Goal: Task Accomplishment & Management: Use online tool/utility

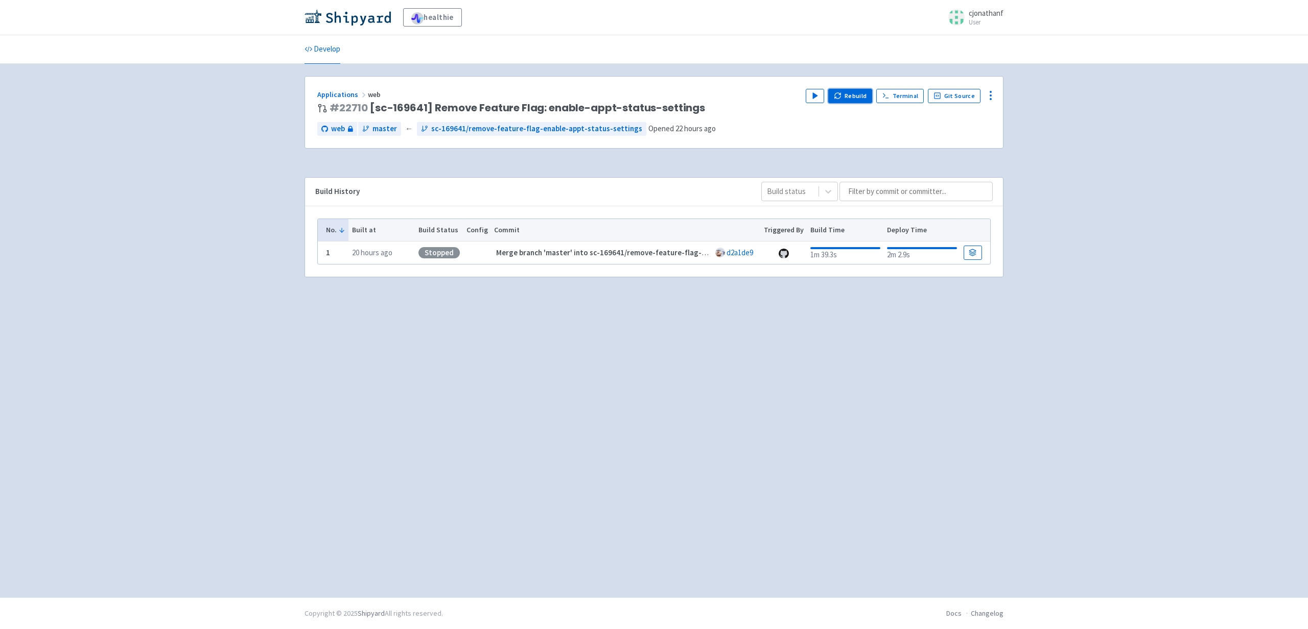
click at [860, 96] on button "Rebuild" at bounding box center [850, 96] width 44 height 14
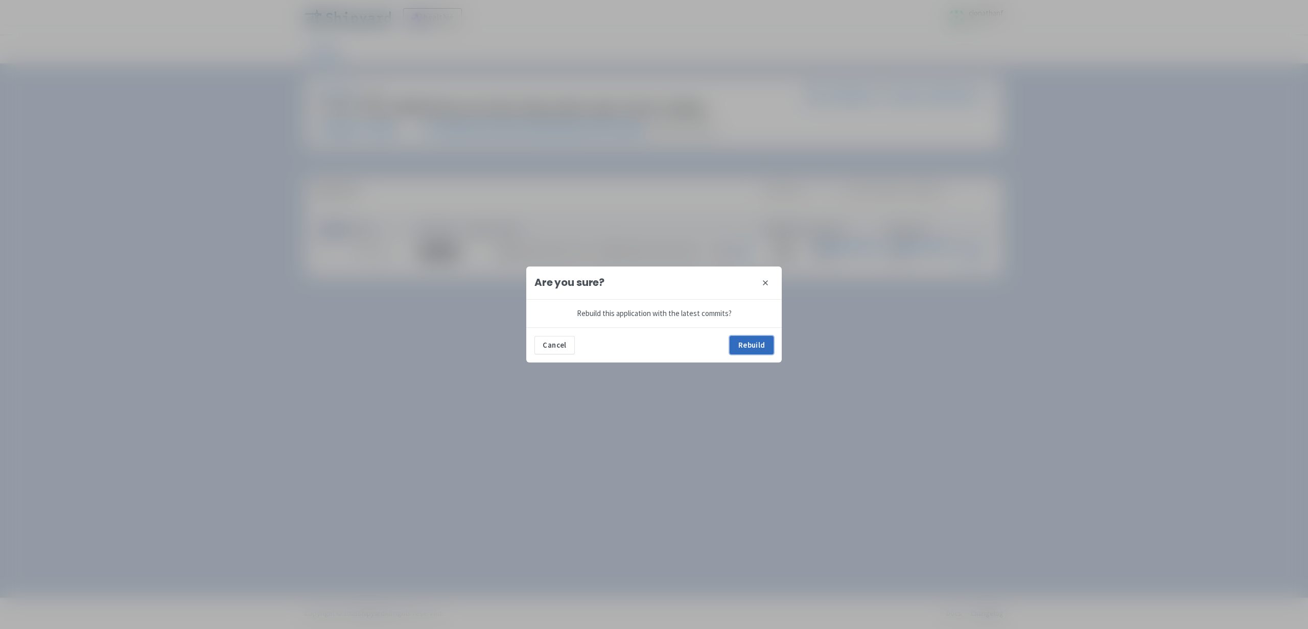
click at [747, 344] on button "Rebuild" at bounding box center [751, 345] width 44 height 18
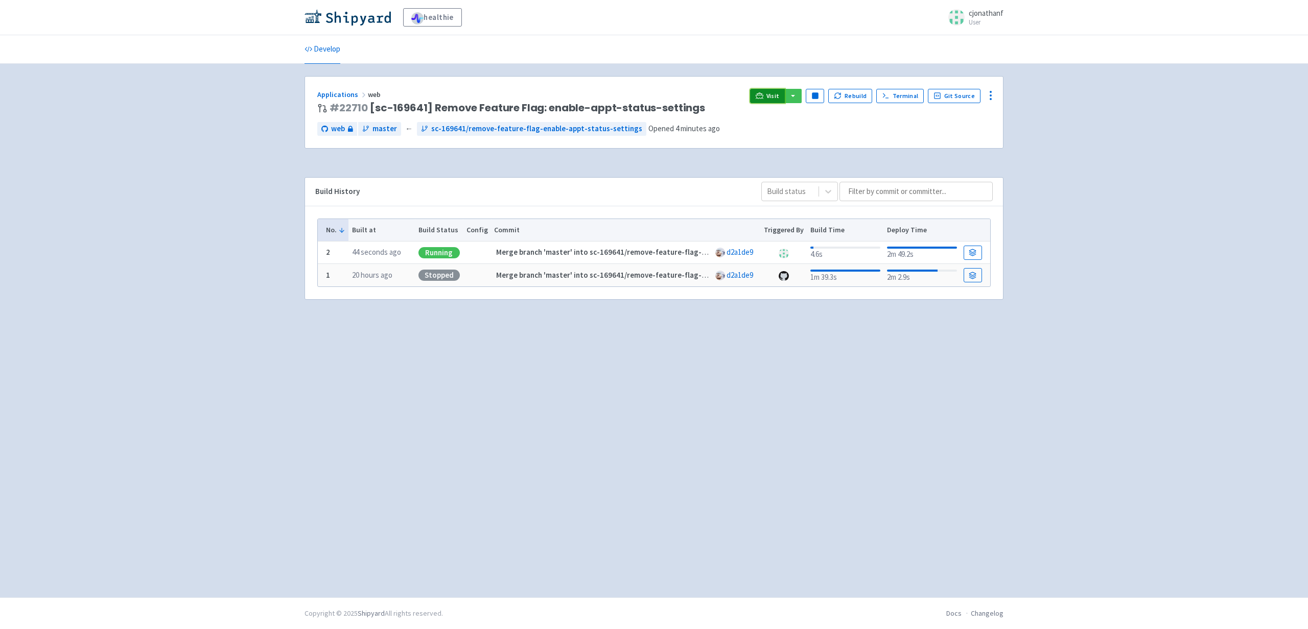
click at [779, 94] on span "Visit" at bounding box center [772, 96] width 13 height 8
